Goal: Book appointment/travel/reservation

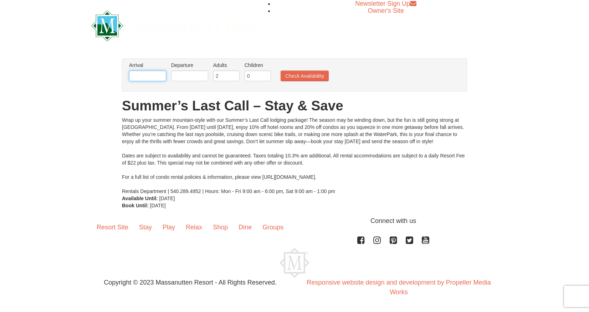
click at [154, 74] on input "text" at bounding box center [147, 76] width 37 height 11
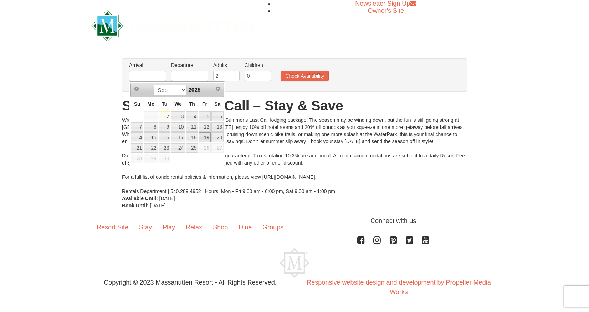
click at [207, 135] on link "19" at bounding box center [204, 138] width 12 height 10
type input "[DATE]"
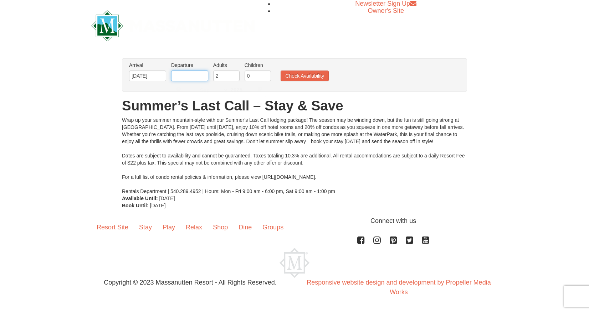
click at [194, 74] on input "text" at bounding box center [189, 76] width 37 height 11
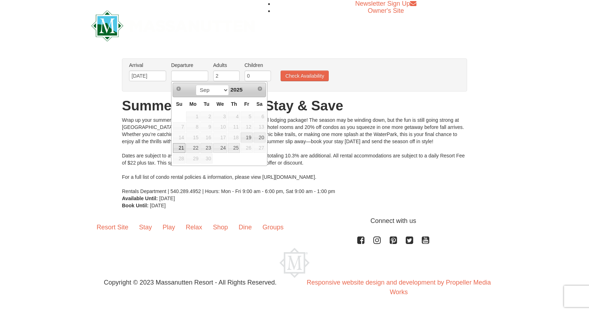
click at [181, 146] on link "21" at bounding box center [179, 148] width 12 height 10
type input "[DATE]"
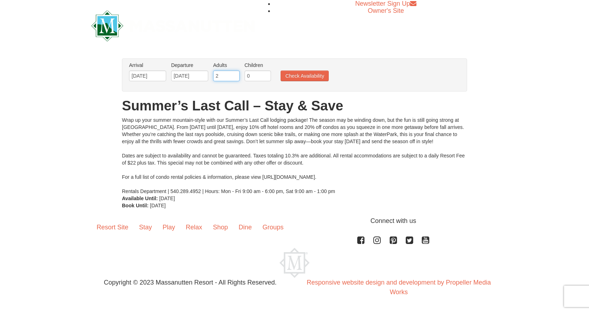
click at [217, 74] on input "2" at bounding box center [226, 76] width 26 height 11
click at [234, 79] on input "1" at bounding box center [226, 76] width 26 height 11
click at [234, 79] on input "0" at bounding box center [226, 76] width 26 height 11
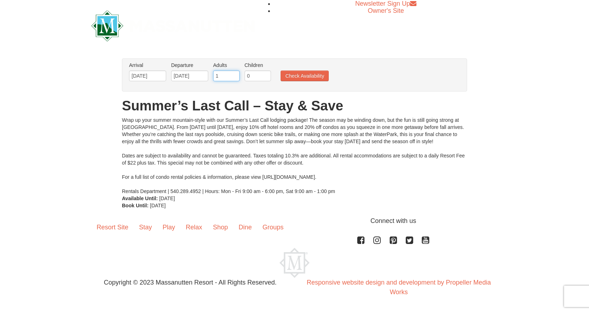
click at [235, 75] on input "1" at bounding box center [226, 76] width 26 height 11
click at [235, 75] on input "2" at bounding box center [226, 76] width 26 height 11
click at [235, 75] on input "3" at bounding box center [226, 76] width 26 height 11
click at [235, 75] on input "4" at bounding box center [226, 76] width 26 height 11
type input "5"
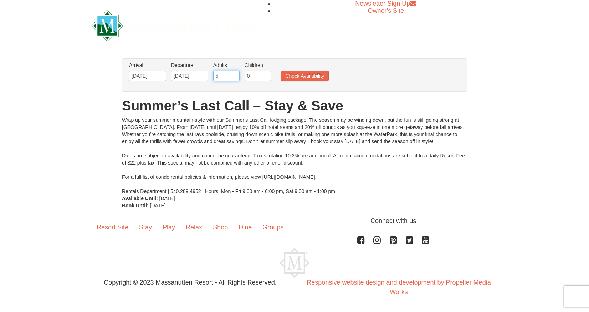
click at [235, 75] on input "5" at bounding box center [226, 76] width 26 height 11
click at [253, 76] on input "0" at bounding box center [257, 76] width 26 height 11
type input "1"
click at [265, 74] on input "1" at bounding box center [257, 76] width 26 height 11
click at [298, 76] on button "Check Availability" at bounding box center [304, 76] width 48 height 11
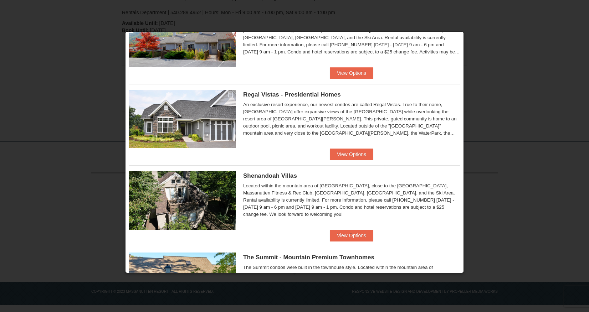
scroll to position [51, 0]
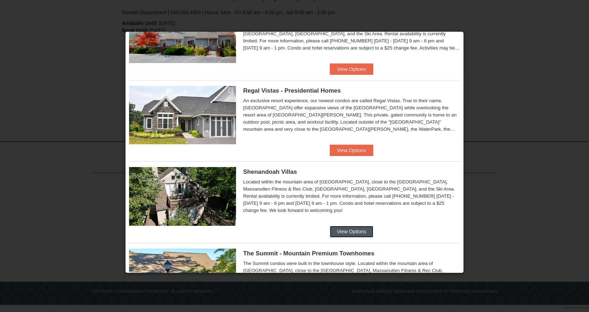
click at [333, 228] on button "View Options" at bounding box center [351, 231] width 43 height 11
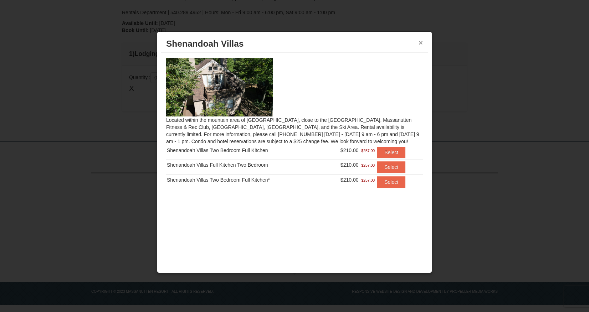
click at [420, 43] on button "×" at bounding box center [420, 42] width 4 height 7
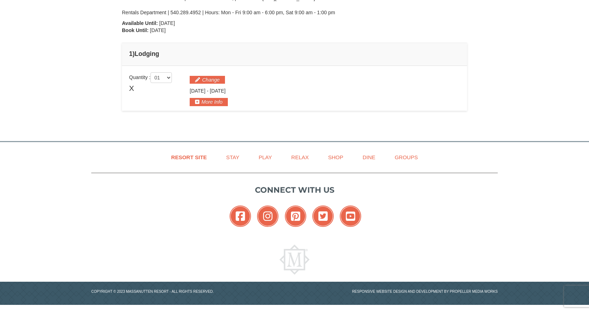
scroll to position [0, 0]
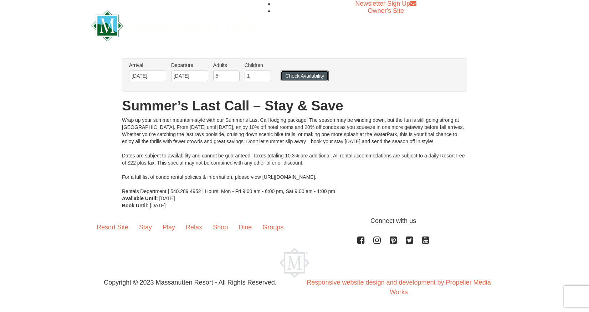
click at [296, 75] on button "Check Availability" at bounding box center [304, 76] width 48 height 11
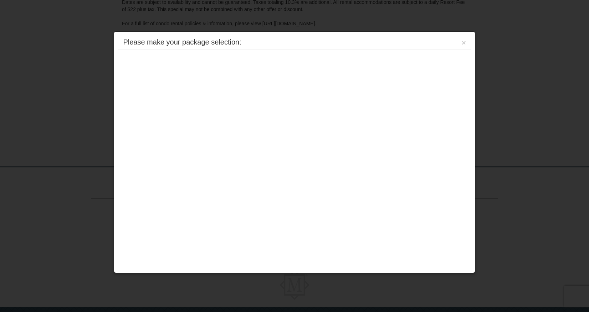
scroll to position [161, 0]
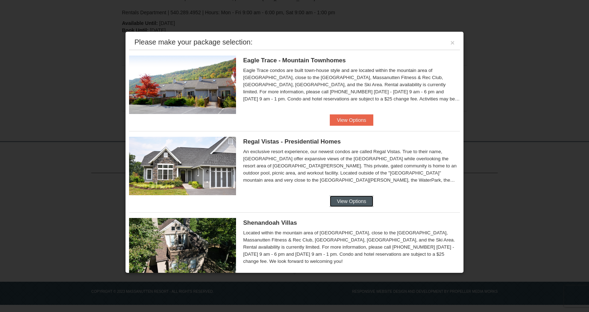
click at [341, 204] on button "View Options" at bounding box center [351, 201] width 43 height 11
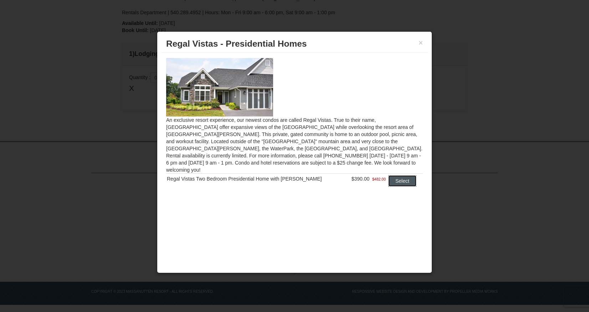
click at [399, 175] on button "Select" at bounding box center [402, 180] width 28 height 11
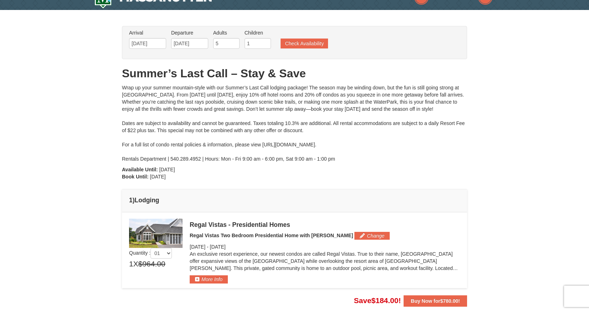
scroll to position [0, 0]
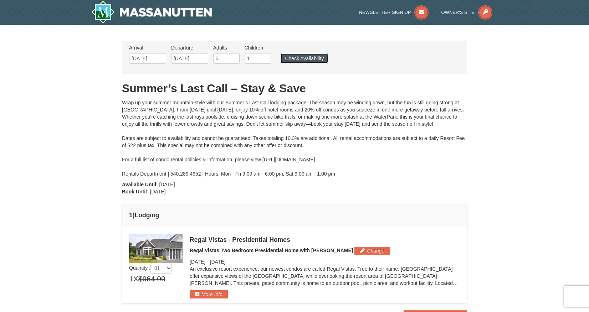
click at [302, 59] on button "Check Availability" at bounding box center [303, 58] width 47 height 10
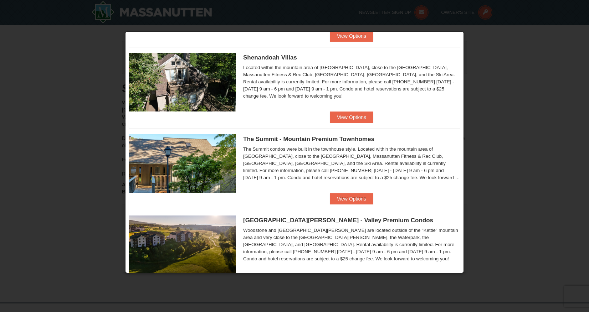
scroll to position [195, 0]
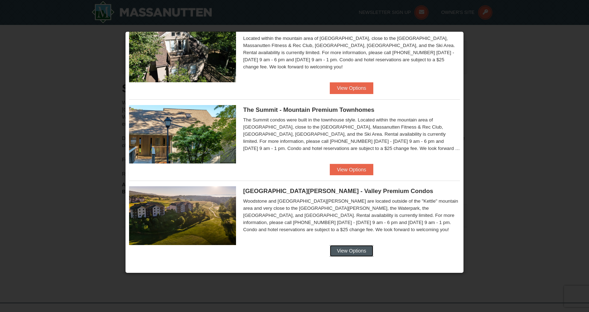
click at [347, 247] on button "View Options" at bounding box center [351, 250] width 43 height 11
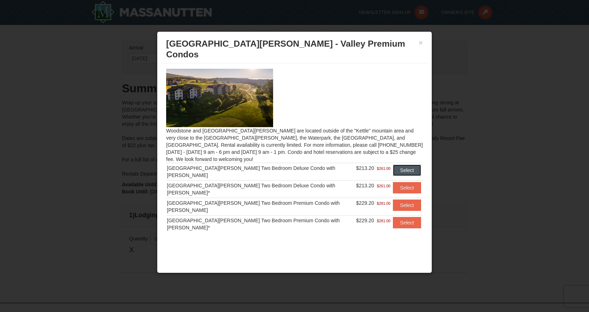
click at [407, 165] on button "Select" at bounding box center [407, 170] width 28 height 11
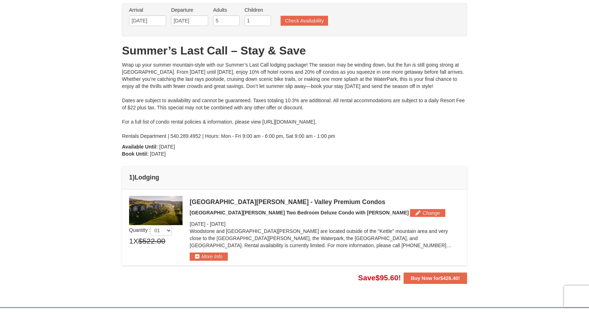
scroll to position [41, 0]
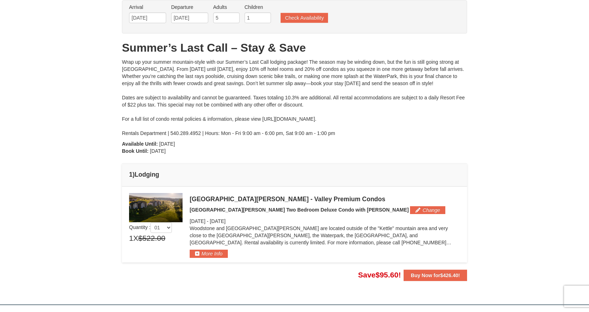
click at [143, 206] on img at bounding box center [155, 207] width 53 height 29
